Goal: Task Accomplishment & Management: Manage account settings

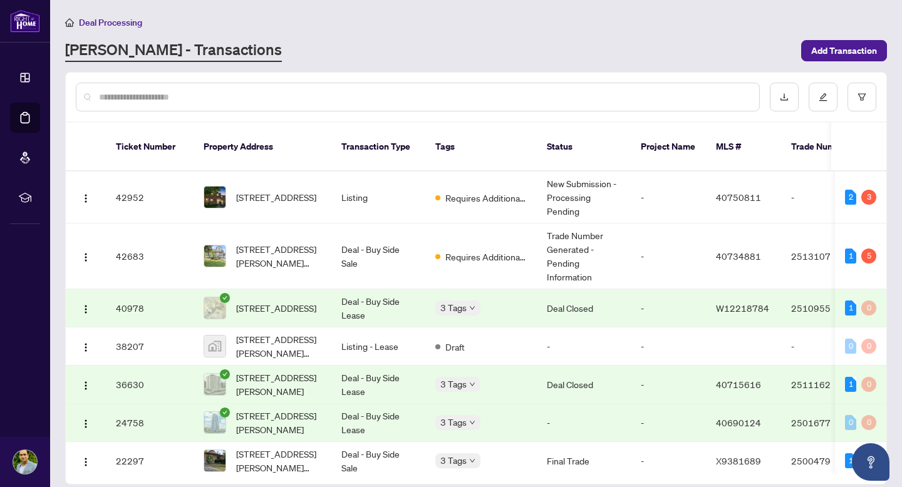
scroll to position [10, 0]
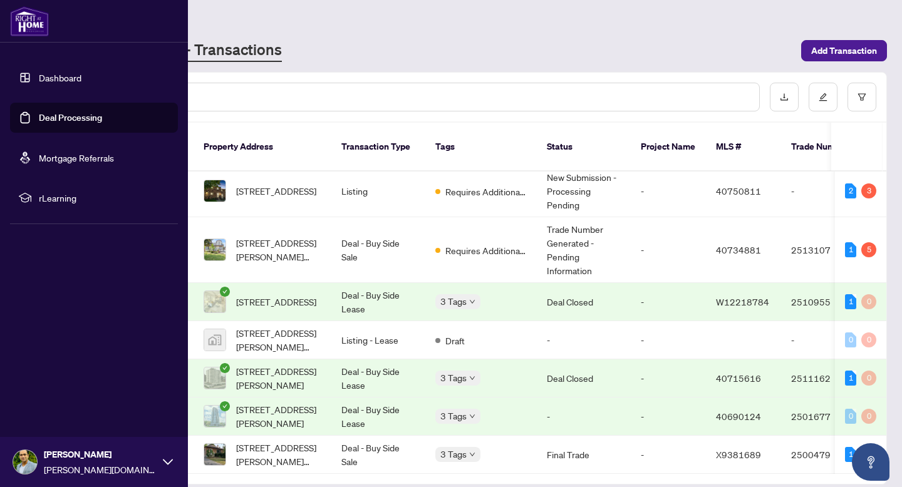
click at [81, 72] on link "Dashboard" at bounding box center [60, 77] width 43 height 11
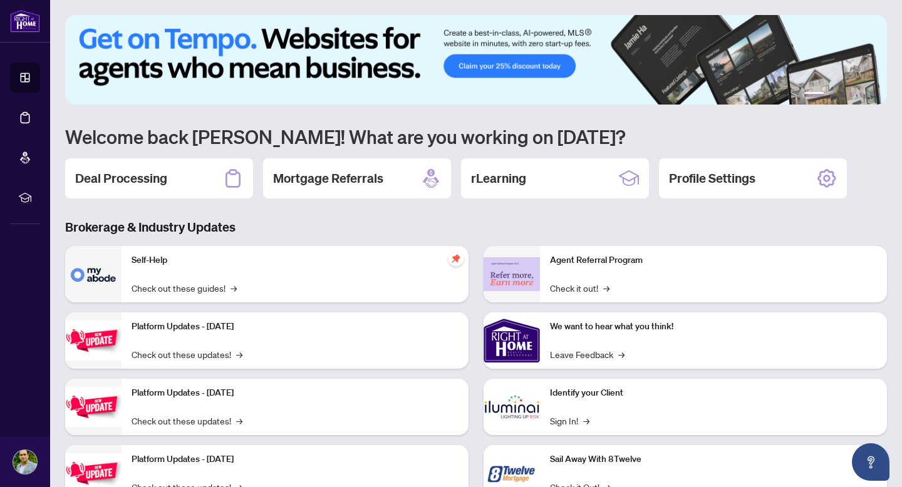
click at [249, 135] on h1 "Welcome back [PERSON_NAME]! What are you working on [DATE]?" at bounding box center [476, 137] width 822 height 24
click at [183, 177] on div "Deal Processing" at bounding box center [159, 178] width 188 height 40
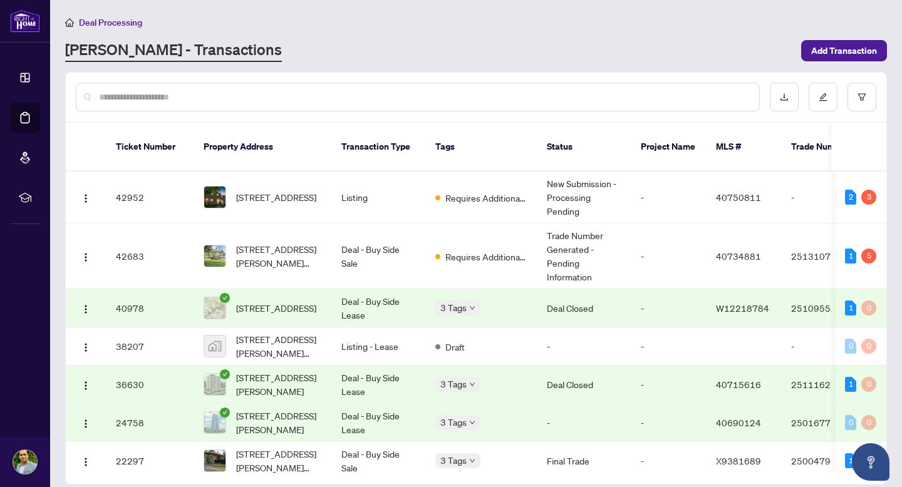
click at [470, 37] on div "Deal Processing [PERSON_NAME] - Transactions Add Transaction" at bounding box center [476, 38] width 822 height 47
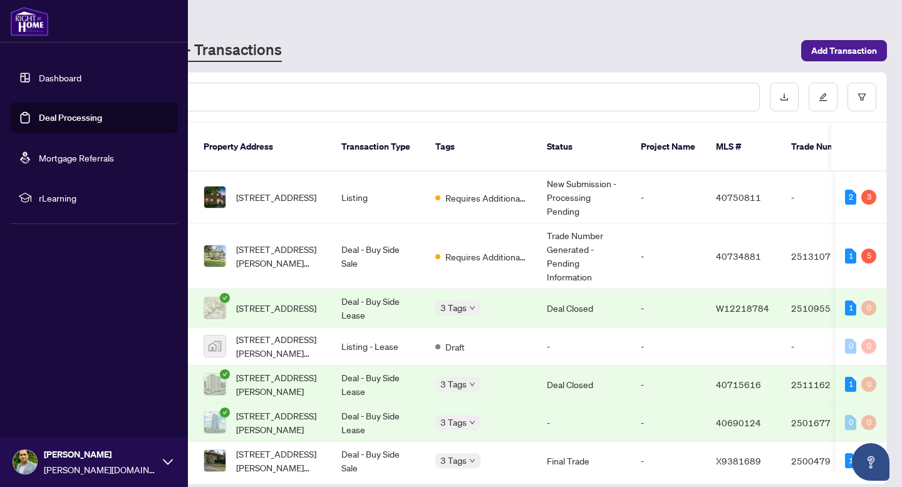
click at [80, 120] on link "Deal Processing" at bounding box center [70, 117] width 63 height 11
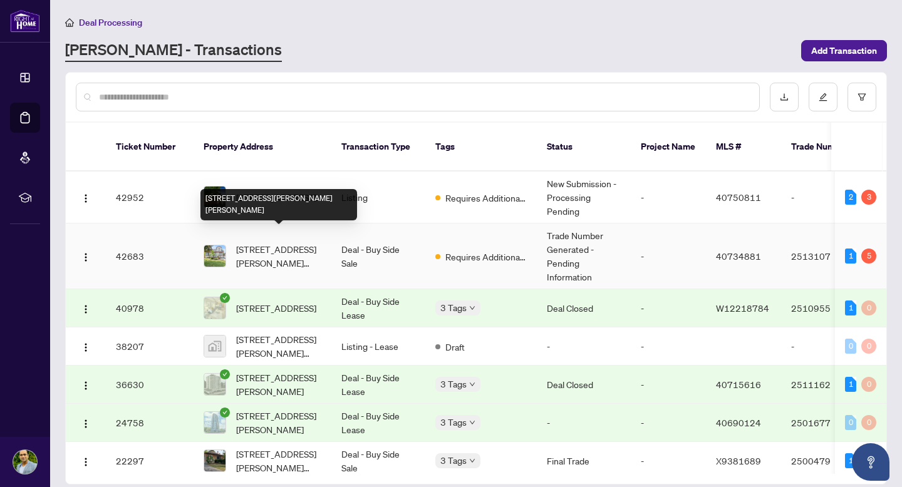
click at [268, 242] on span "[STREET_ADDRESS][PERSON_NAME][PERSON_NAME]" at bounding box center [278, 256] width 85 height 28
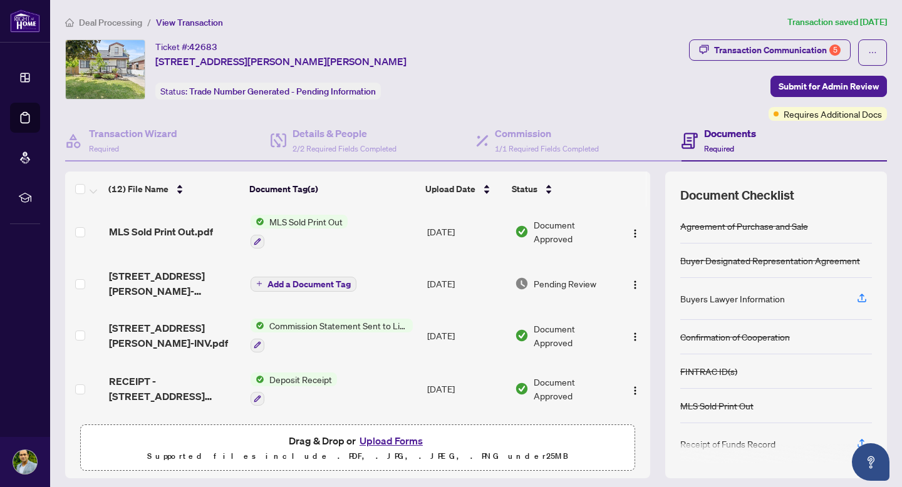
scroll to position [4, 0]
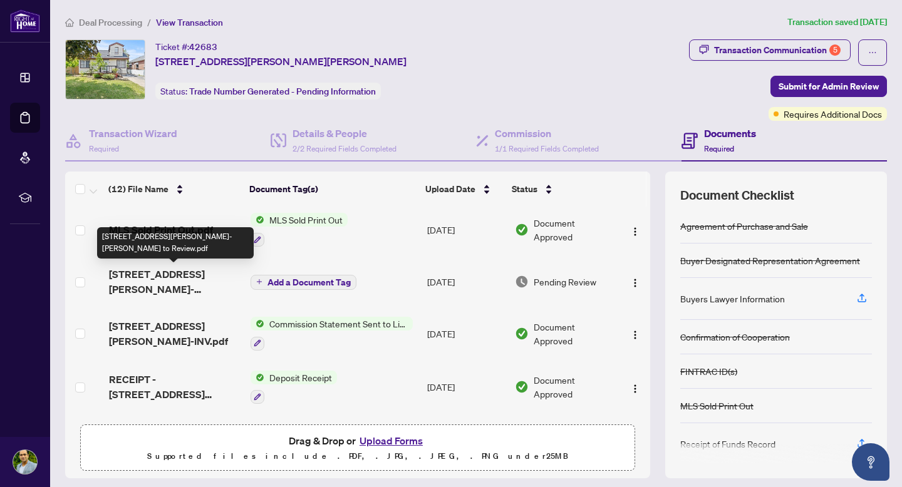
click at [142, 278] on span "[STREET_ADDRESS][PERSON_NAME]-[PERSON_NAME] to Review.pdf" at bounding box center [175, 282] width 132 height 30
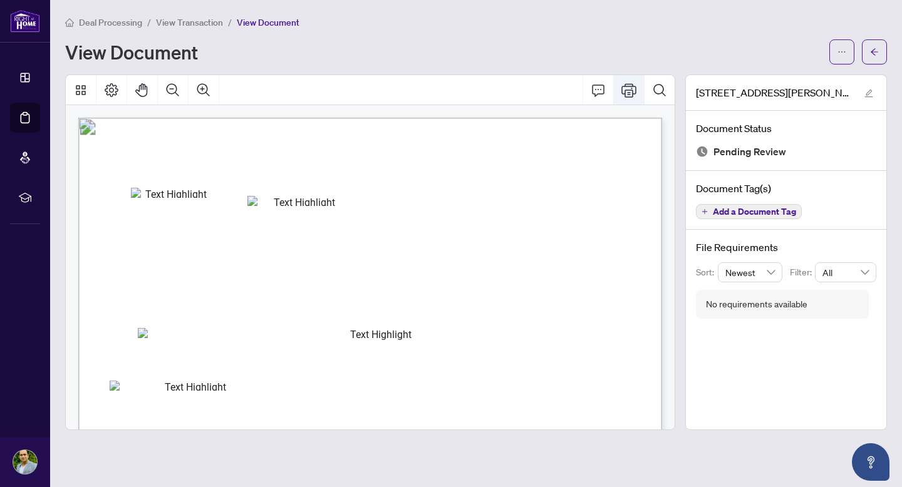
click at [627, 91] on icon "Print" at bounding box center [628, 90] width 15 height 14
click at [417, 56] on div "View Document" at bounding box center [443, 52] width 756 height 20
click at [631, 88] on icon "Print" at bounding box center [628, 90] width 15 height 15
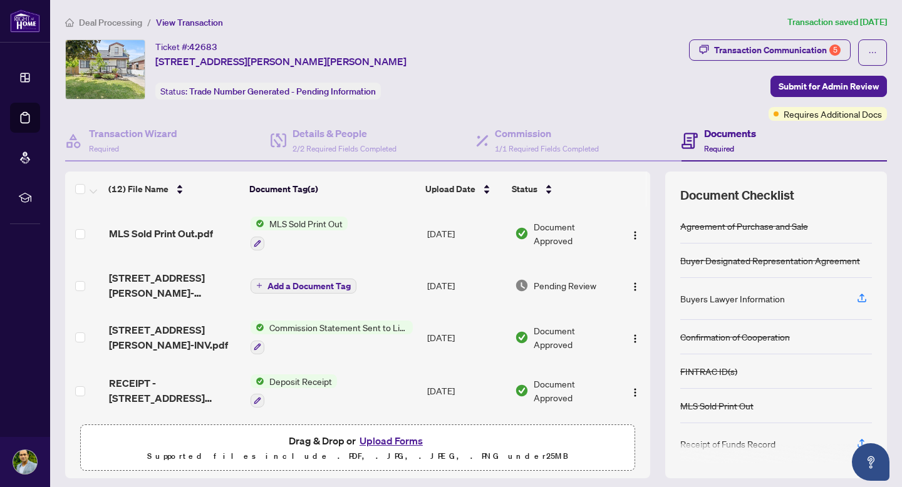
click at [892, 224] on main "Deal Processing / View Transaction Transaction saved [DATE] Ticket #: 42683 [ST…" at bounding box center [476, 243] width 852 height 487
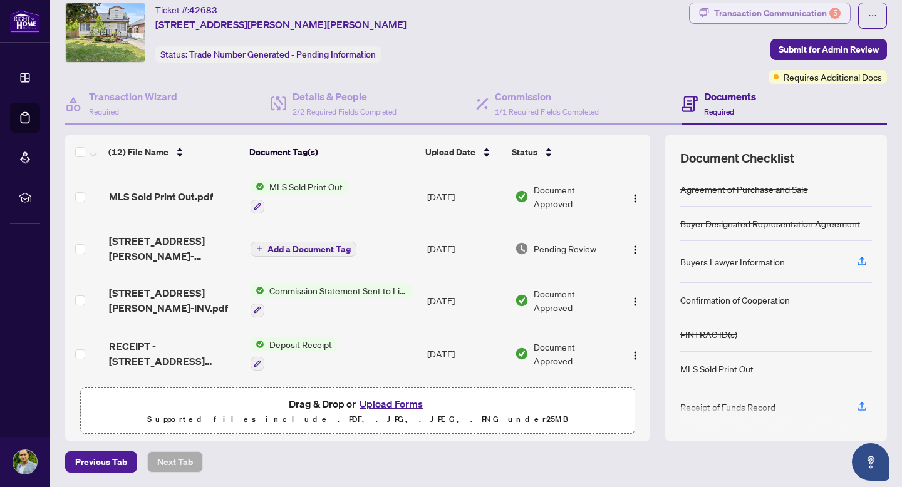
click at [800, 18] on div "Transaction Communication 5" at bounding box center [777, 13] width 126 height 20
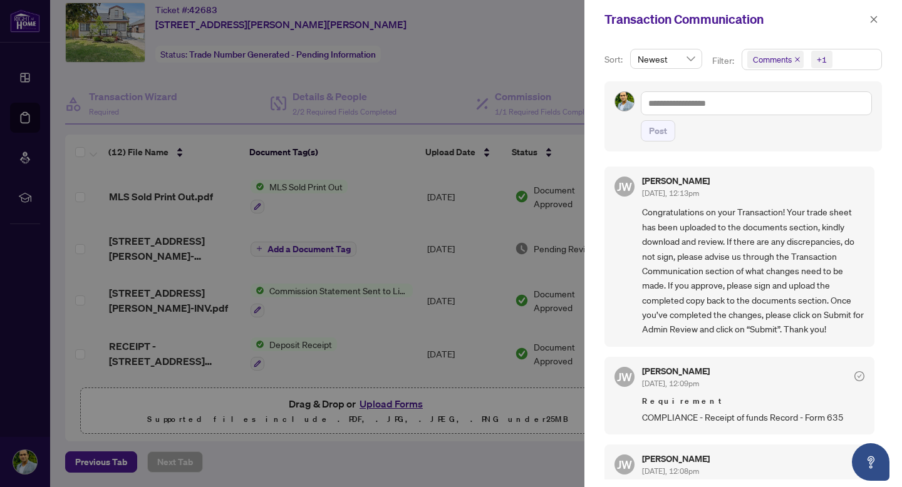
click at [512, 101] on div at bounding box center [451, 243] width 902 height 487
click at [493, 78] on div at bounding box center [451, 243] width 902 height 487
click at [869, 19] on icon "close" at bounding box center [873, 19] width 9 height 9
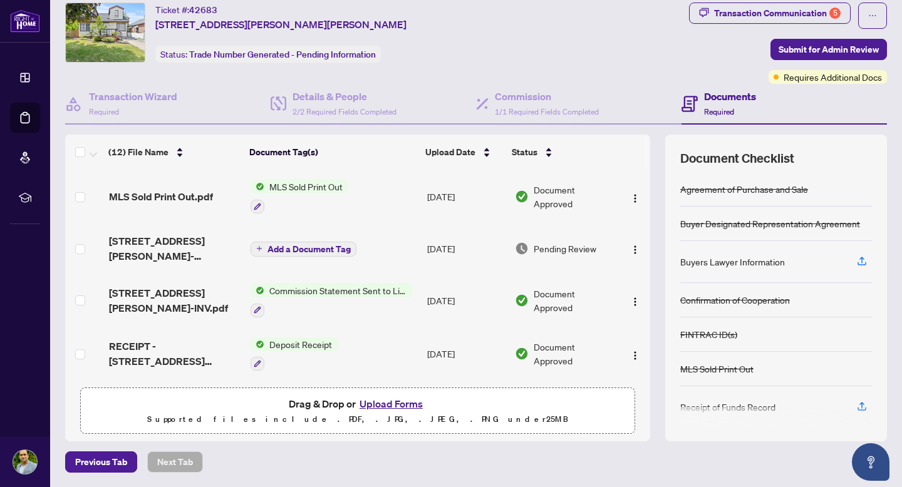
click at [383, 403] on button "Upload Forms" at bounding box center [391, 404] width 71 height 16
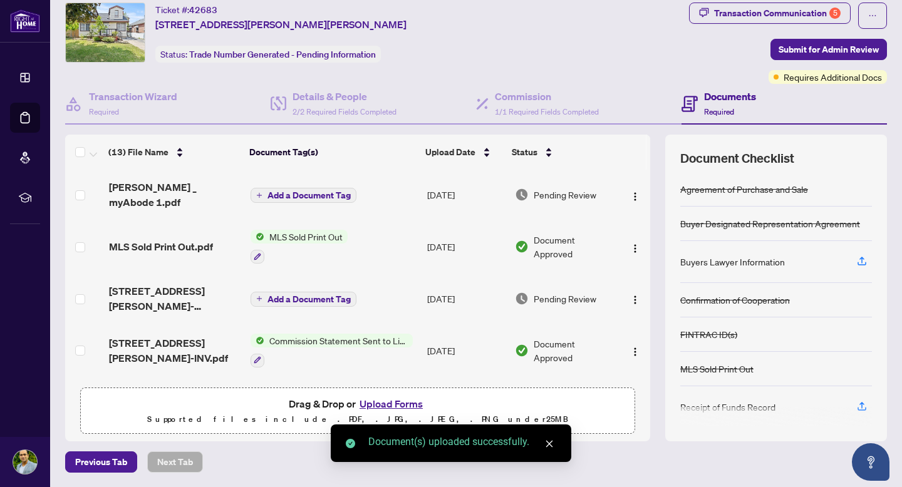
click at [281, 191] on span "Add a Document Tag" at bounding box center [308, 195] width 83 height 9
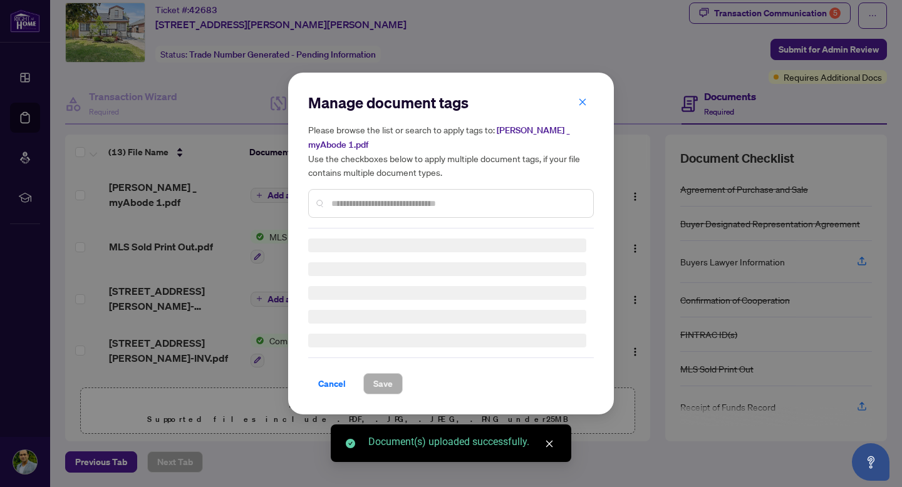
click at [374, 197] on div "Manage document tags Please browse the list or search to apply tags to: [PERSON…" at bounding box center [451, 161] width 286 height 136
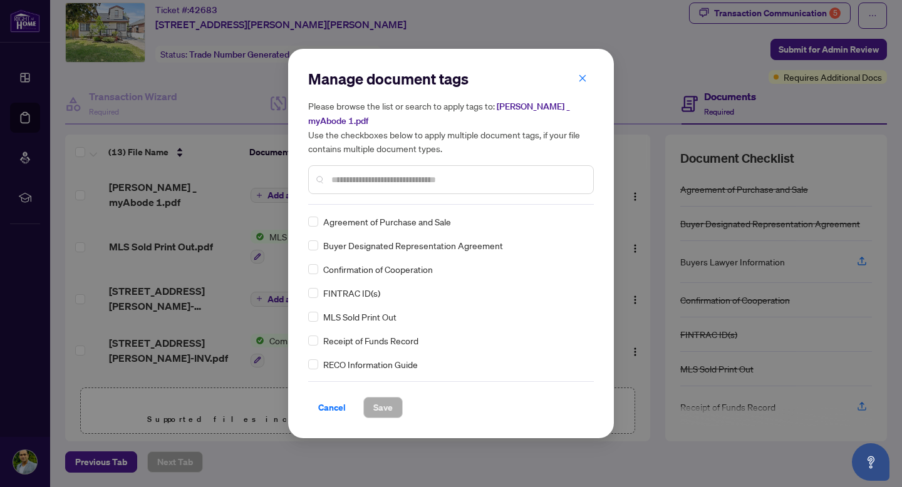
click at [394, 165] on div at bounding box center [451, 179] width 286 height 29
click at [406, 173] on input "text" at bounding box center [457, 180] width 252 height 14
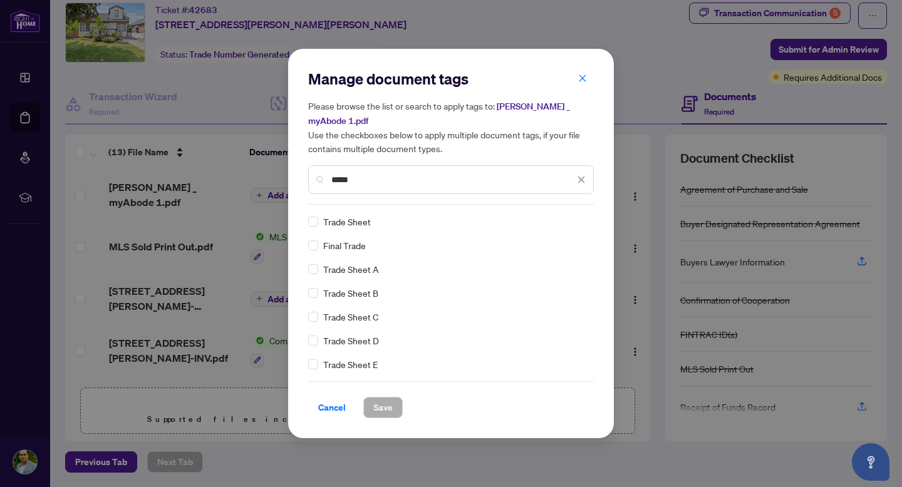
type input "*****"
click at [385, 400] on span "Save" at bounding box center [382, 408] width 19 height 20
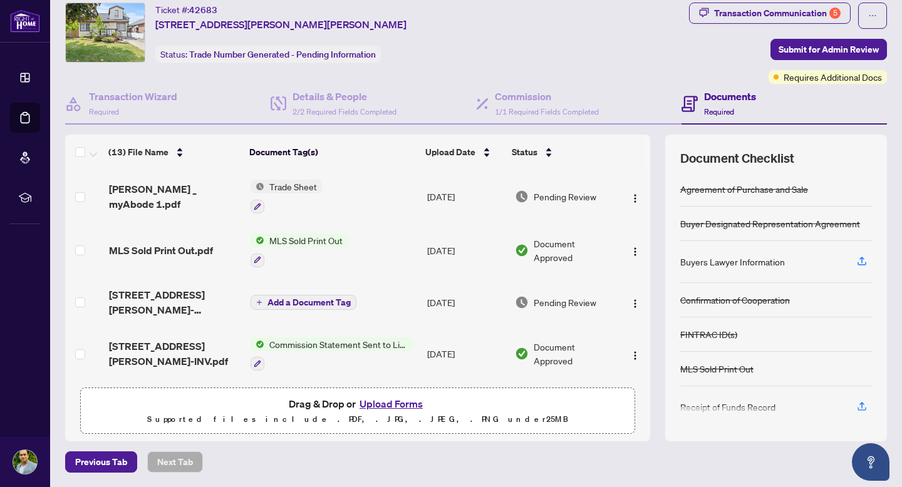
click at [576, 49] on div "Ticket #: 42683 [STREET_ADDRESS][PERSON_NAME][PERSON_NAME] Status: Trade Number…" at bounding box center [374, 33] width 619 height 60
click at [810, 18] on div "Transaction Communication 5" at bounding box center [777, 13] width 126 height 20
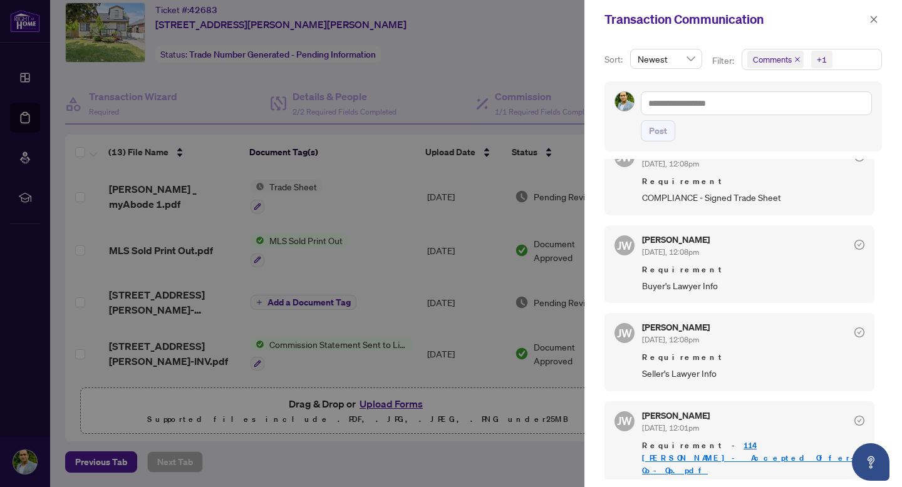
scroll to position [321, 0]
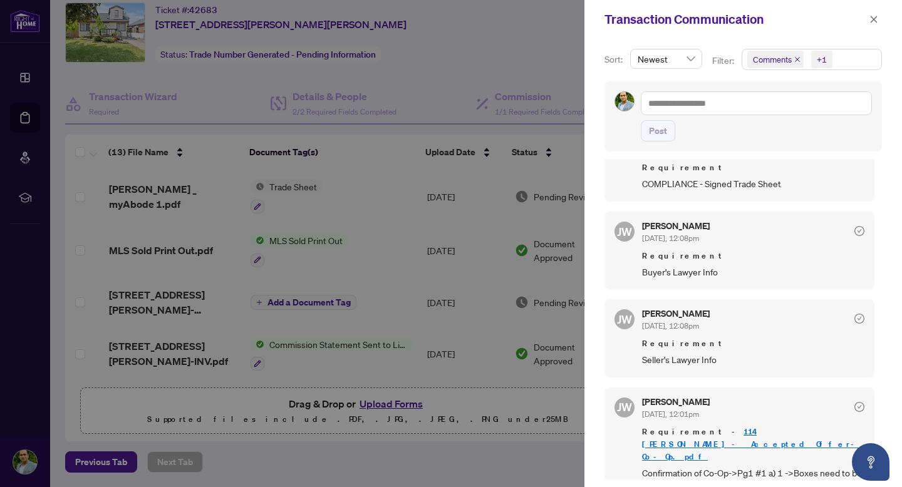
click at [741, 430] on link "114 [PERSON_NAME]- Accepted Offer-Co-Op.pdf" at bounding box center [752, 444] width 220 height 36
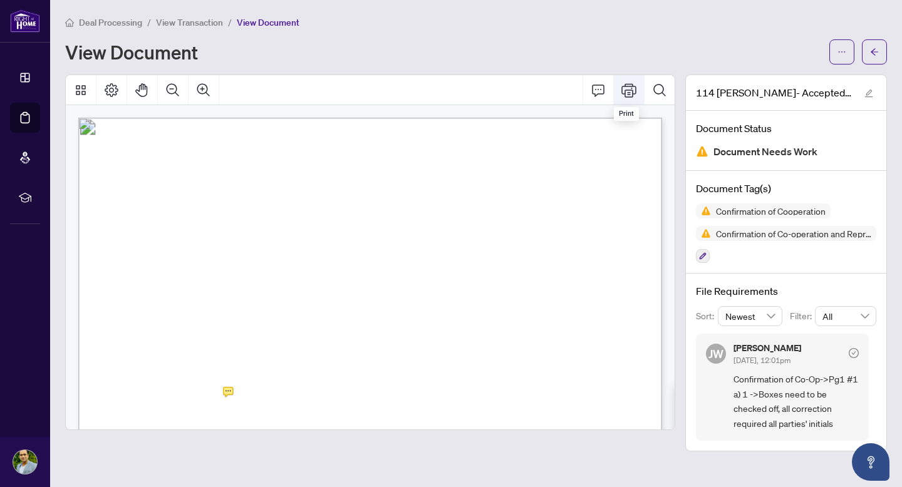
click at [627, 86] on icon "Print" at bounding box center [628, 90] width 15 height 15
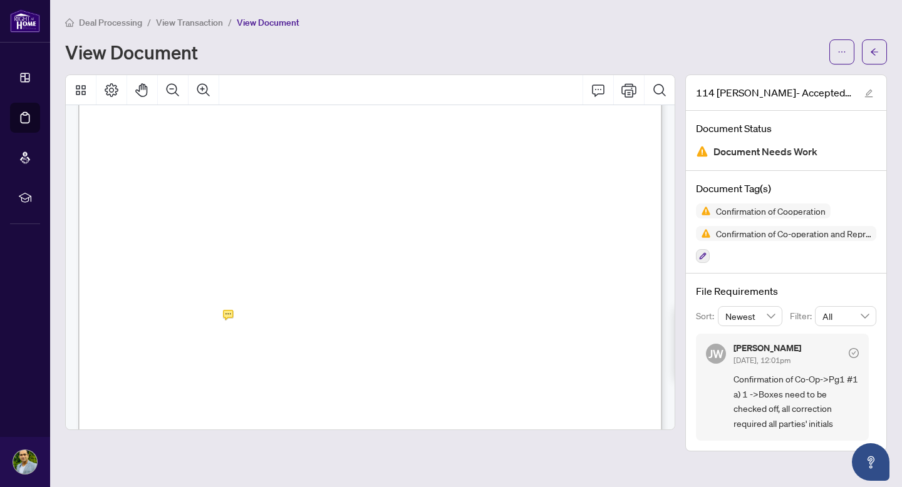
scroll to position [100, 0]
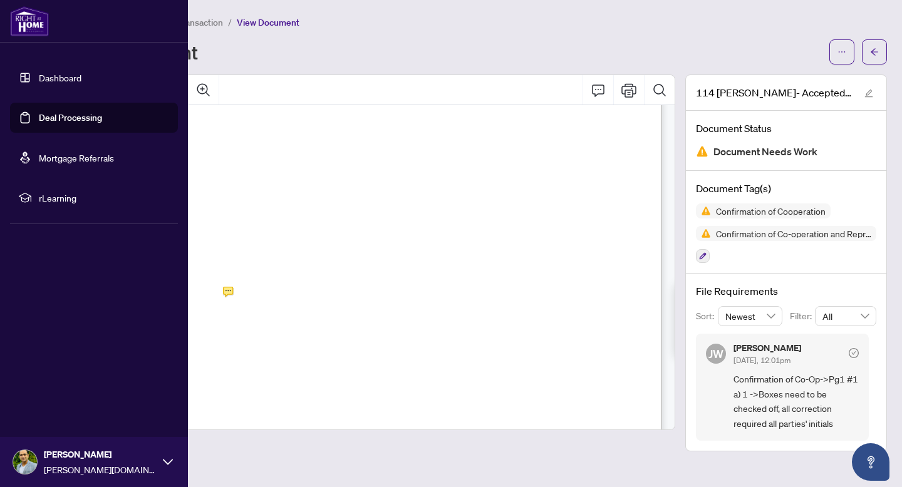
click at [67, 115] on link "Deal Processing" at bounding box center [70, 117] width 63 height 11
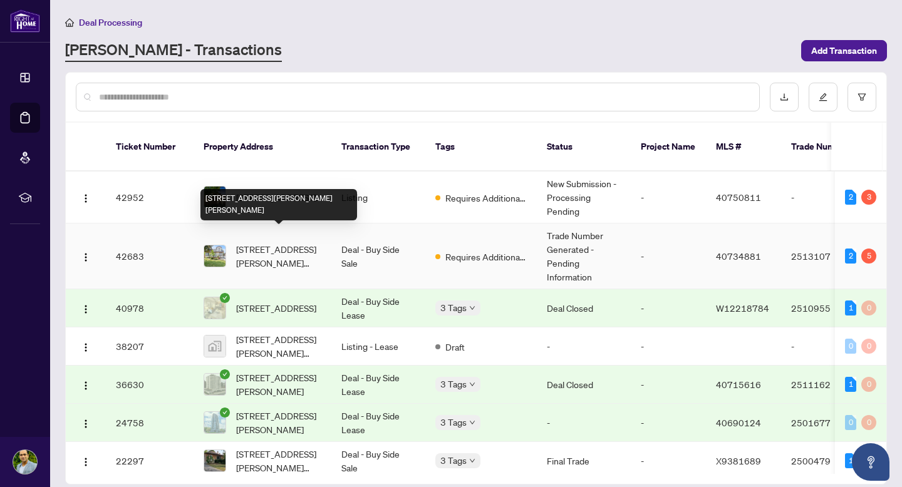
click at [267, 242] on span "[STREET_ADDRESS][PERSON_NAME][PERSON_NAME]" at bounding box center [278, 256] width 85 height 28
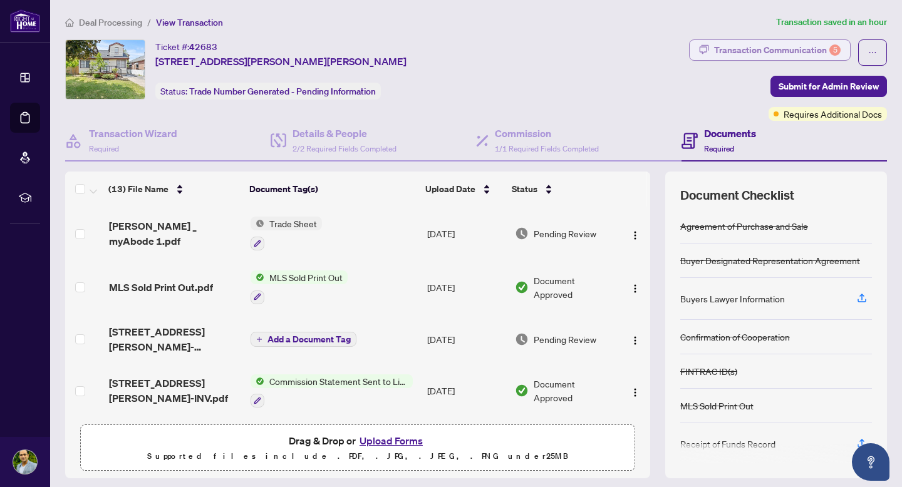
click at [793, 53] on div "Transaction Communication 5" at bounding box center [777, 50] width 126 height 20
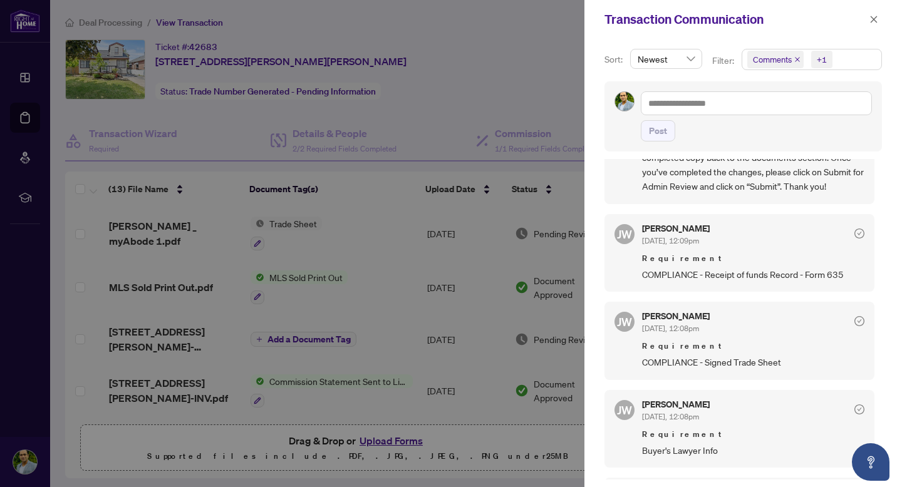
scroll to position [90, 0]
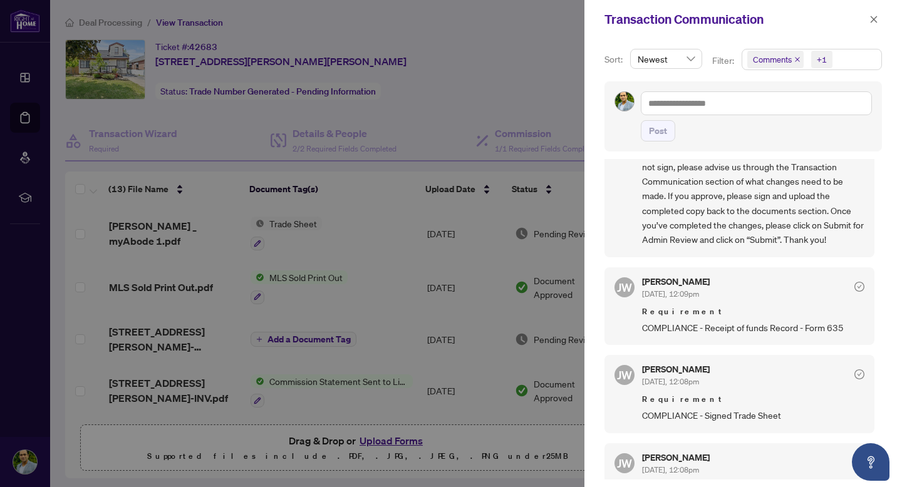
click at [520, 77] on div at bounding box center [451, 243] width 902 height 487
click at [876, 15] on icon "close" at bounding box center [873, 19] width 9 height 9
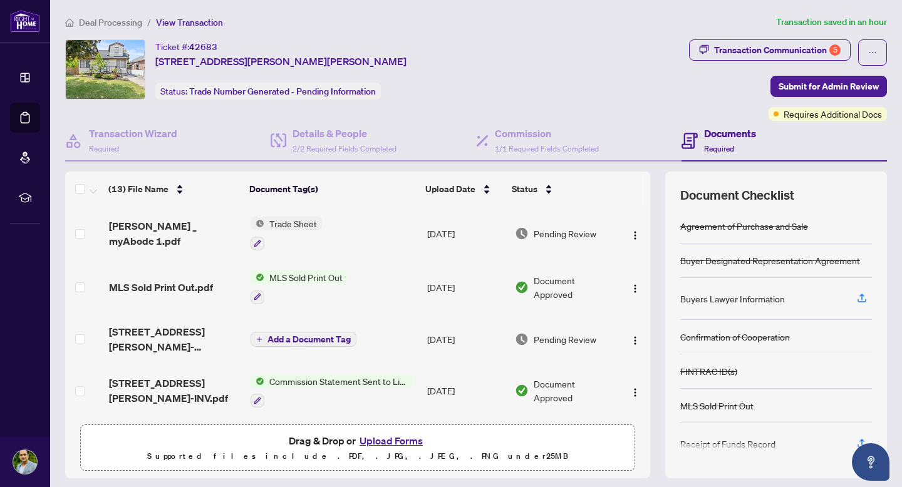
click at [602, 75] on div "Ticket #: 42683 [STREET_ADDRESS][PERSON_NAME][PERSON_NAME] Status: Trade Number…" at bounding box center [374, 69] width 619 height 60
drag, startPoint x: 646, startPoint y: 227, endPoint x: 647, endPoint y: 262, distance: 35.7
click at [647, 262] on div "RAHR _ myAbode 1.pdf Trade Sheet Sep/04/2025 Pending Review MLS Sold Print Out.…" at bounding box center [357, 313] width 585 height 212
click at [658, 248] on div "(13) File Name Document Tag(s) Upload Date Status RAHR _ myAbode 1.pdf Trade Sh…" at bounding box center [476, 325] width 822 height 307
drag, startPoint x: 650, startPoint y: 242, endPoint x: 647, endPoint y: 277, distance: 35.2
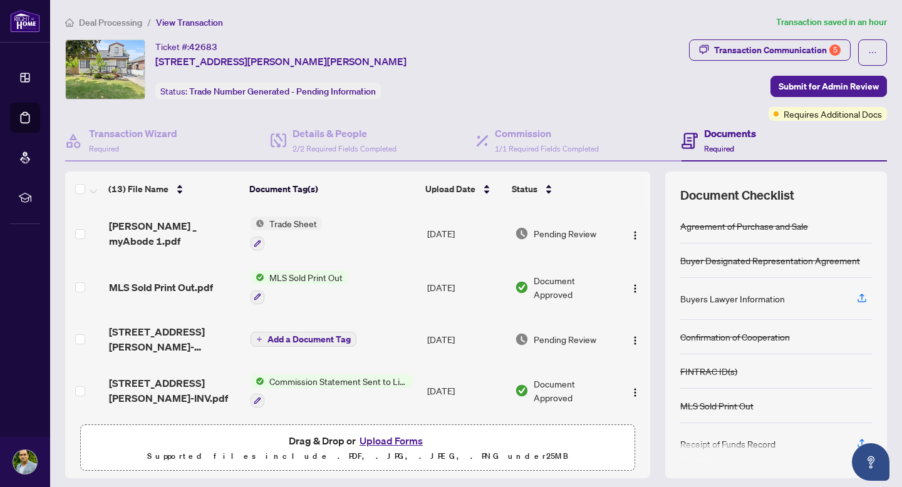
click at [647, 277] on div "(13) File Name Document Tag(s) Upload Date Status RAHR _ myAbode 1.pdf Trade Sh…" at bounding box center [476, 325] width 822 height 307
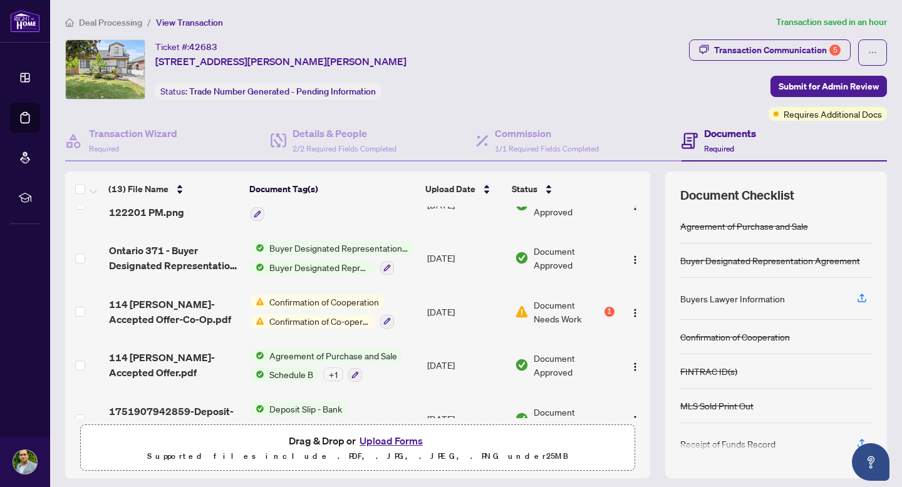
scroll to position [483, 0]
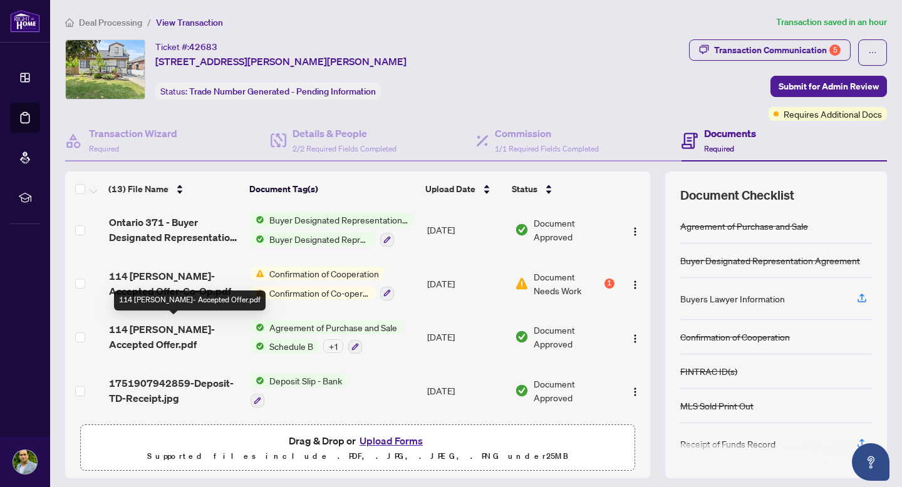
click at [160, 324] on span "114 [PERSON_NAME]- Accepted Offer.pdf" at bounding box center [175, 337] width 132 height 30
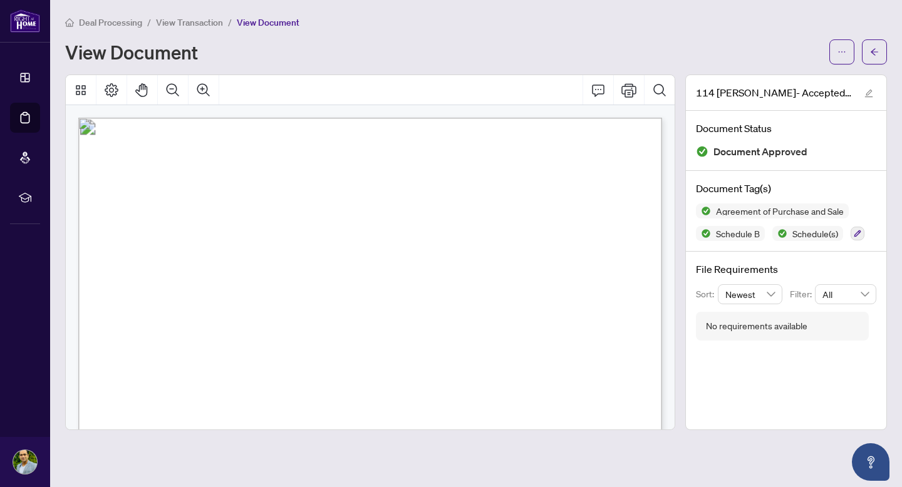
click at [629, 58] on div "View Document" at bounding box center [443, 52] width 756 height 20
click at [630, 89] on icon "Print" at bounding box center [628, 90] width 15 height 14
click at [574, 34] on div "Deal Processing / View Transaction / View Document View Document" at bounding box center [476, 39] width 822 height 49
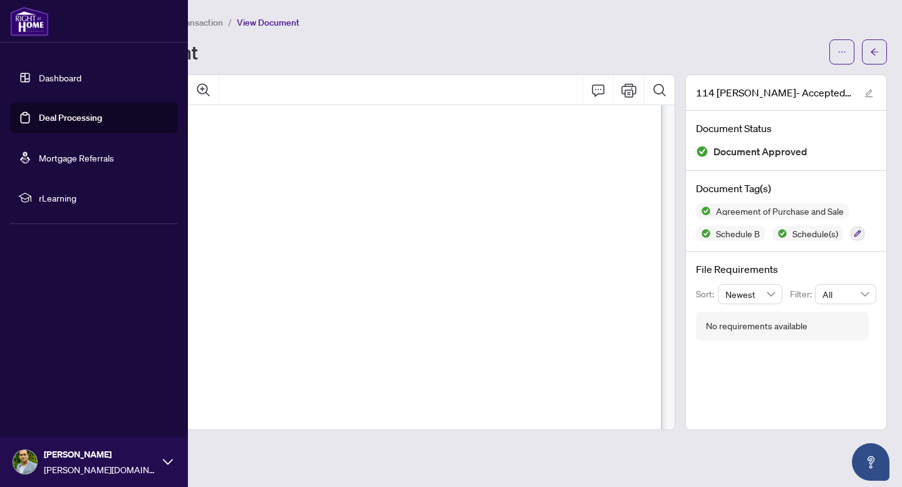
click at [67, 116] on link "Deal Processing" at bounding box center [70, 117] width 63 height 11
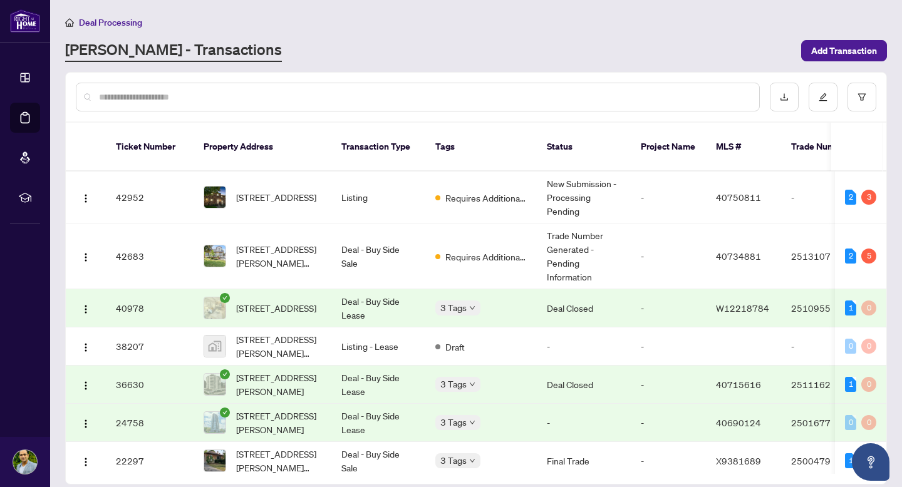
click at [550, 50] on div "[PERSON_NAME] - Transactions" at bounding box center [429, 50] width 728 height 23
click at [277, 242] on span "[STREET_ADDRESS][PERSON_NAME][PERSON_NAME]" at bounding box center [278, 256] width 85 height 28
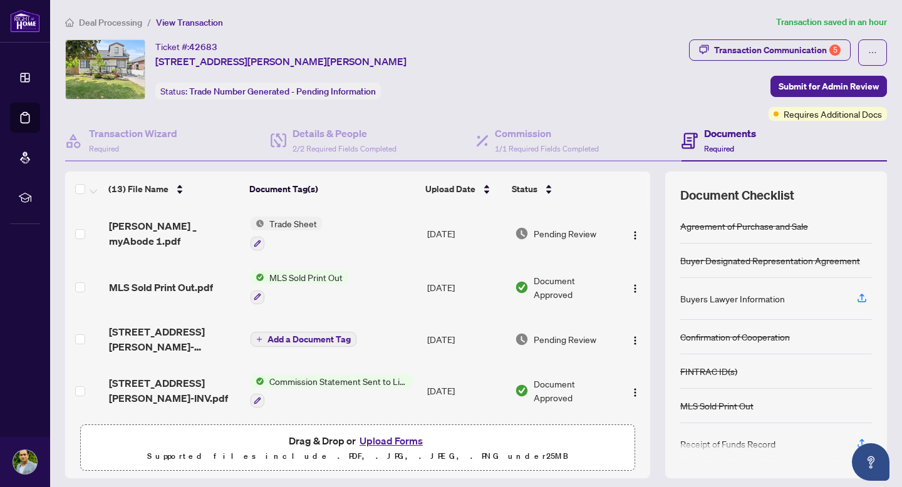
click at [597, 64] on div "Ticket #: 42683 [STREET_ADDRESS][PERSON_NAME][PERSON_NAME] Status: Trade Number…" at bounding box center [374, 69] width 619 height 60
